Goal: Find specific page/section: Find specific page/section

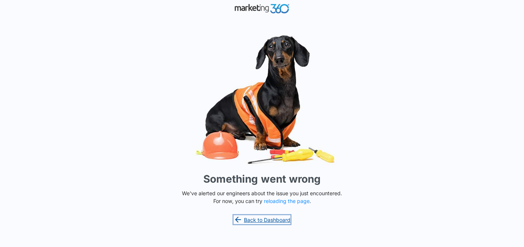
click at [267, 217] on link "Back to Dashboard" at bounding box center [262, 219] width 57 height 9
click at [278, 201] on button "reloading the page" at bounding box center [287, 201] width 46 height 6
